Goal: Information Seeking & Learning: Learn about a topic

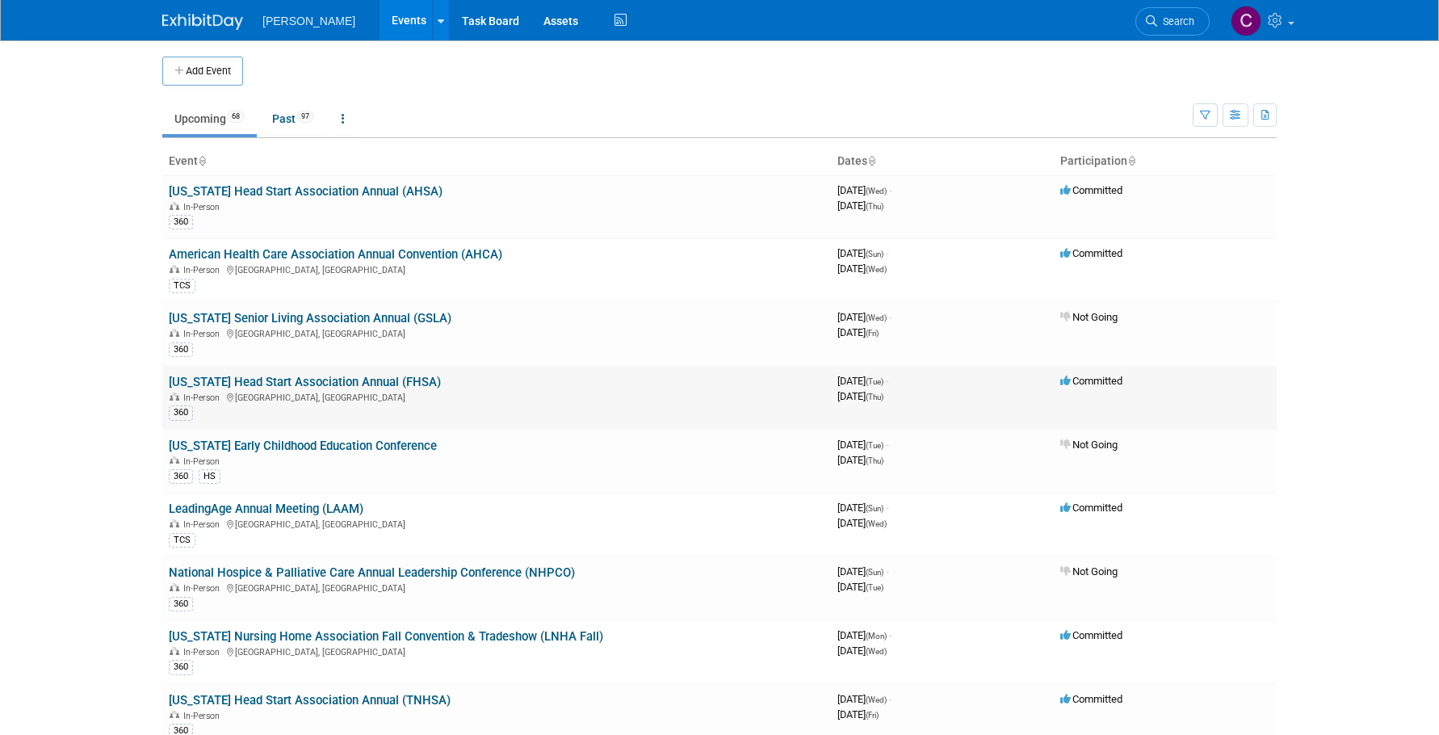
click at [238, 379] on link "[US_STATE] Head Start Association Annual (FHSA)" at bounding box center [305, 382] width 272 height 15
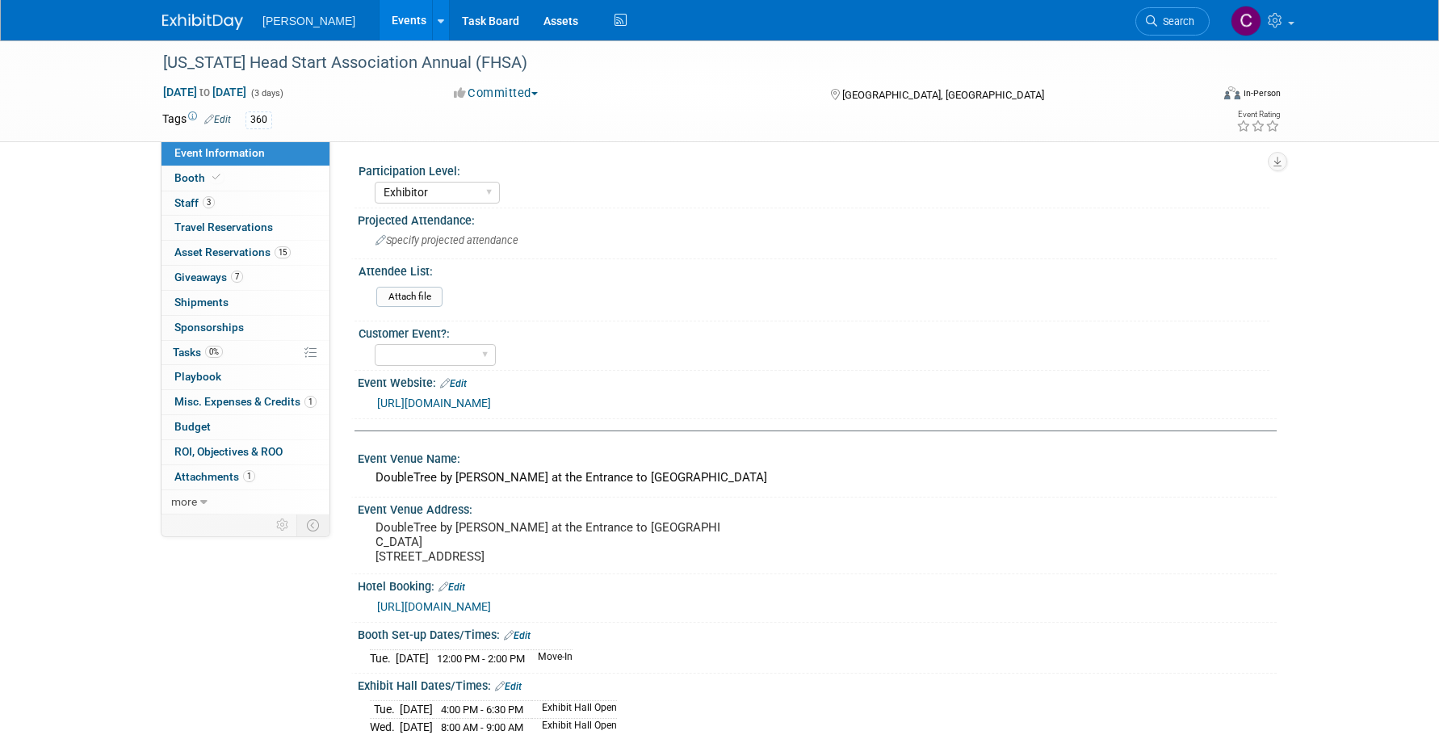
select select "Exhibitor"
click at [489, 405] on link "https://www.flheadstart.org/" at bounding box center [434, 402] width 114 height 13
